Goal: Check status: Check status

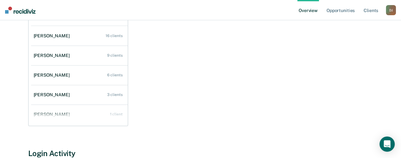
scroll to position [95, 0]
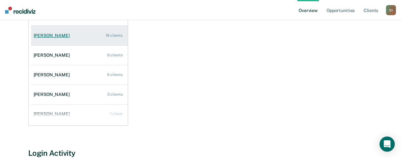
click at [76, 40] on link "[PERSON_NAME] 16 clients" at bounding box center [79, 36] width 97 height 18
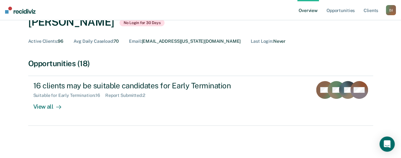
scroll to position [38, 0]
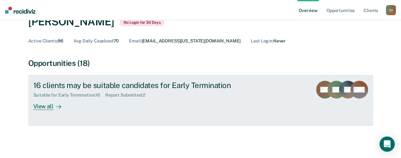
click at [41, 106] on div "View all" at bounding box center [51, 104] width 36 height 12
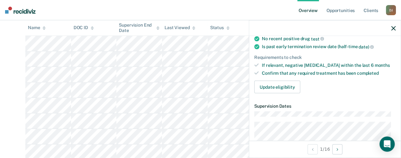
scroll to position [127, 0]
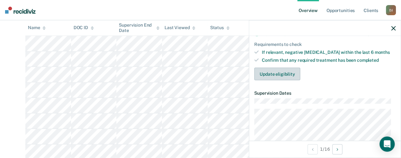
click at [274, 69] on button "Update eligibility" at bounding box center [277, 74] width 46 height 13
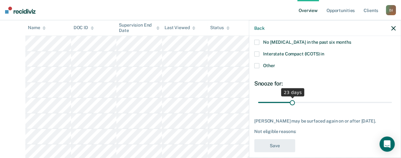
drag, startPoint x: 301, startPoint y: 101, endPoint x: 292, endPoint y: 107, distance: 11.2
type input "23"
click at [292, 107] on input "range" at bounding box center [325, 102] width 134 height 11
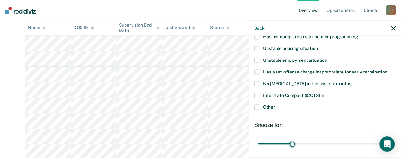
scroll to position [138, 0]
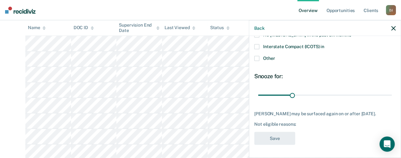
click at [395, 29] on icon "button" at bounding box center [394, 28] width 4 height 4
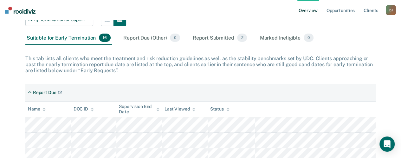
scroll to position [63, 0]
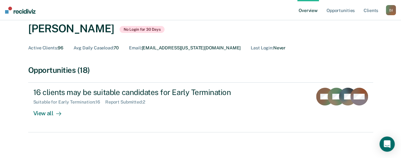
scroll to position [32, 0]
